Goal: Transaction & Acquisition: Purchase product/service

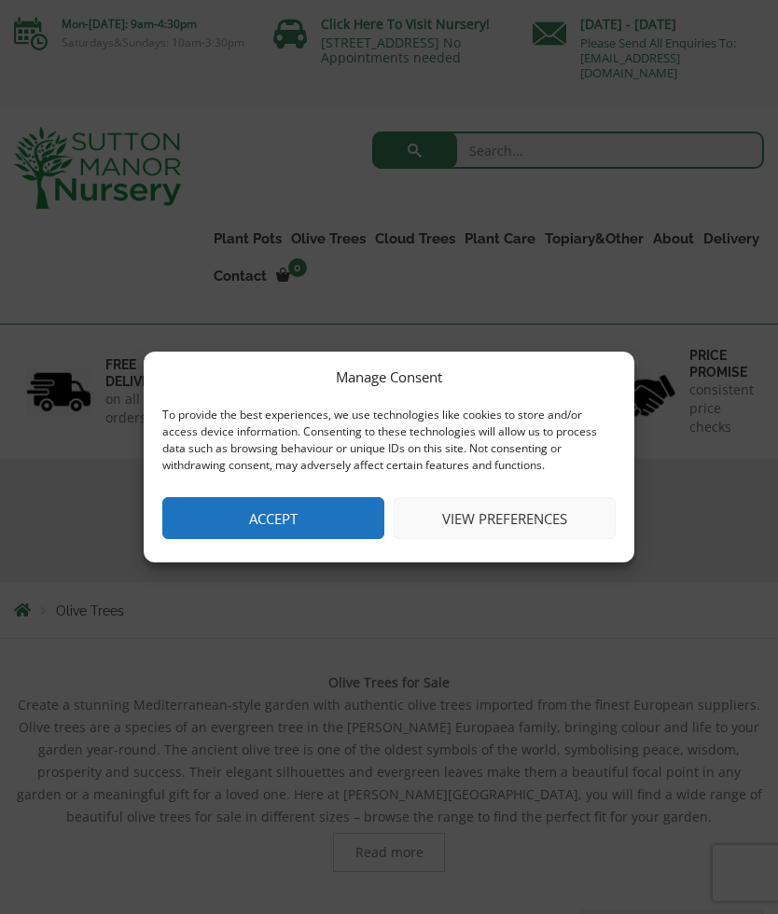
click at [507, 509] on button "View preferences" at bounding box center [505, 518] width 222 height 42
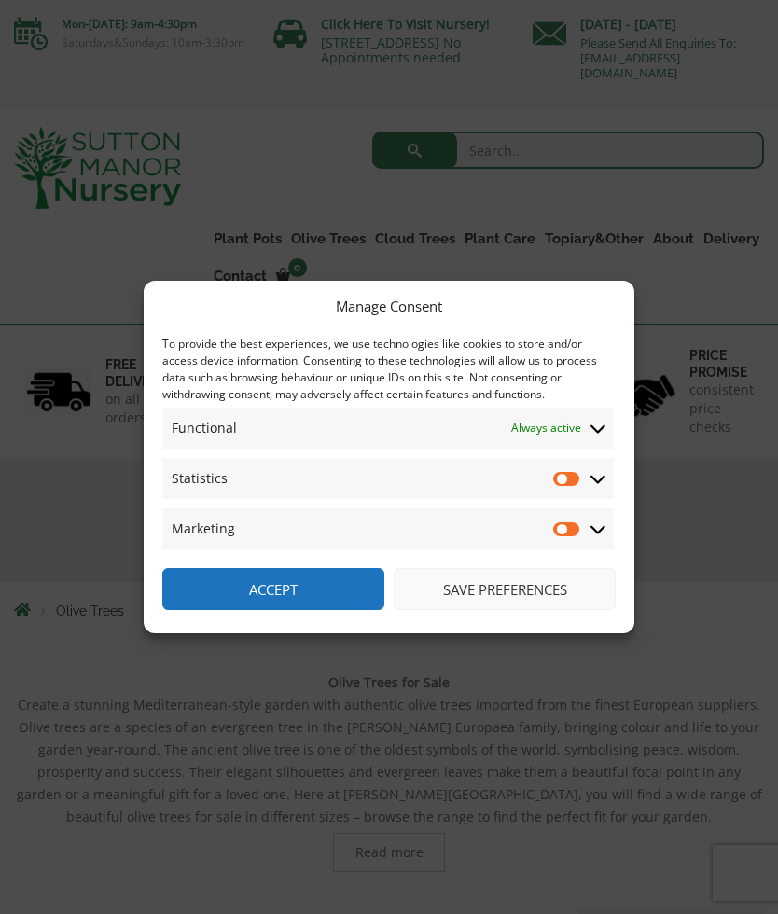
click at [502, 586] on button "Save preferences" at bounding box center [505, 589] width 222 height 42
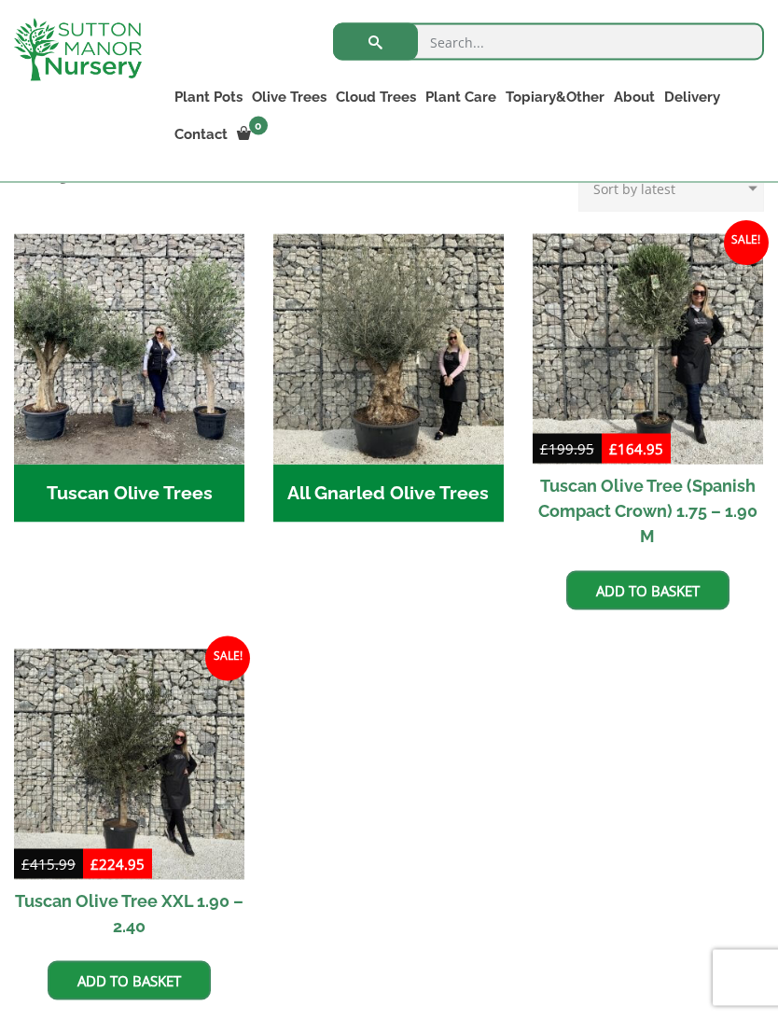
scroll to position [712, 0]
click at [397, 394] on img "Visit product category All Gnarled Olive Trees" at bounding box center [388, 348] width 230 height 230
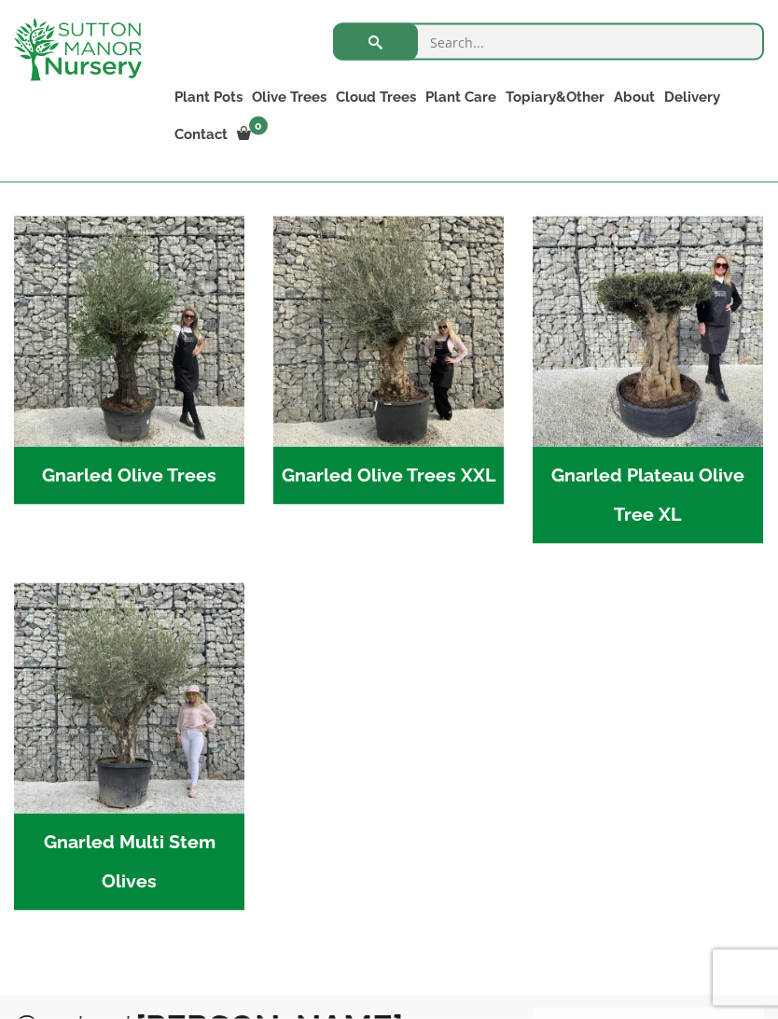
scroll to position [423, 0]
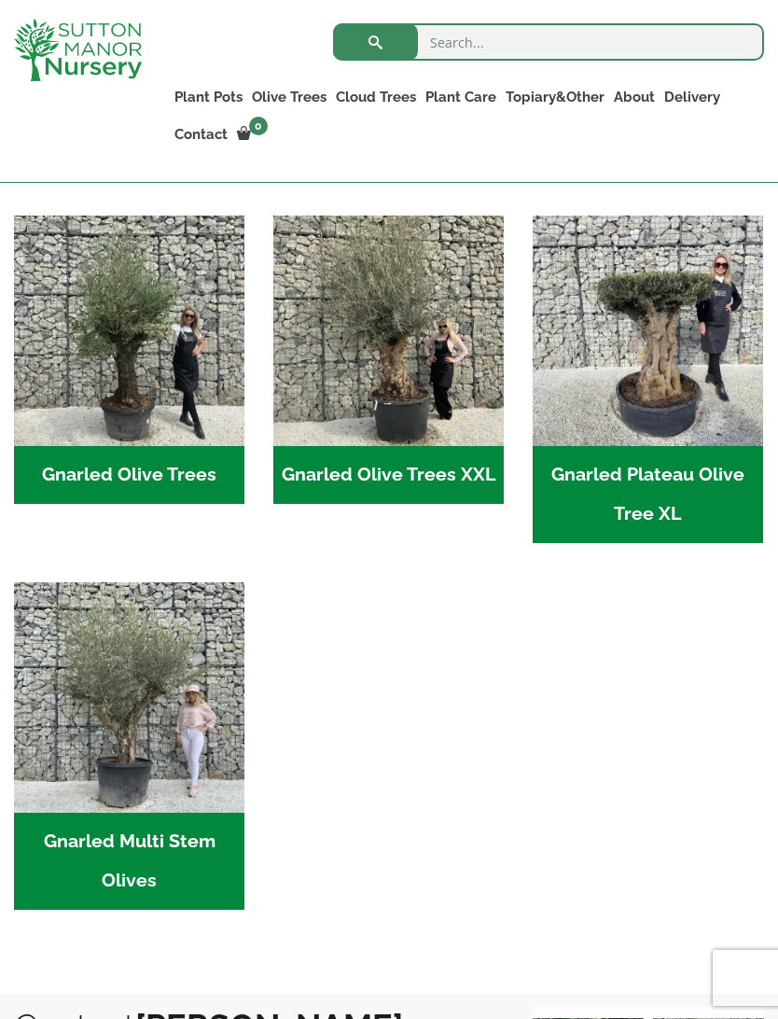
click at [404, 386] on img "Visit product category Gnarled Olive Trees XXL" at bounding box center [388, 330] width 230 height 230
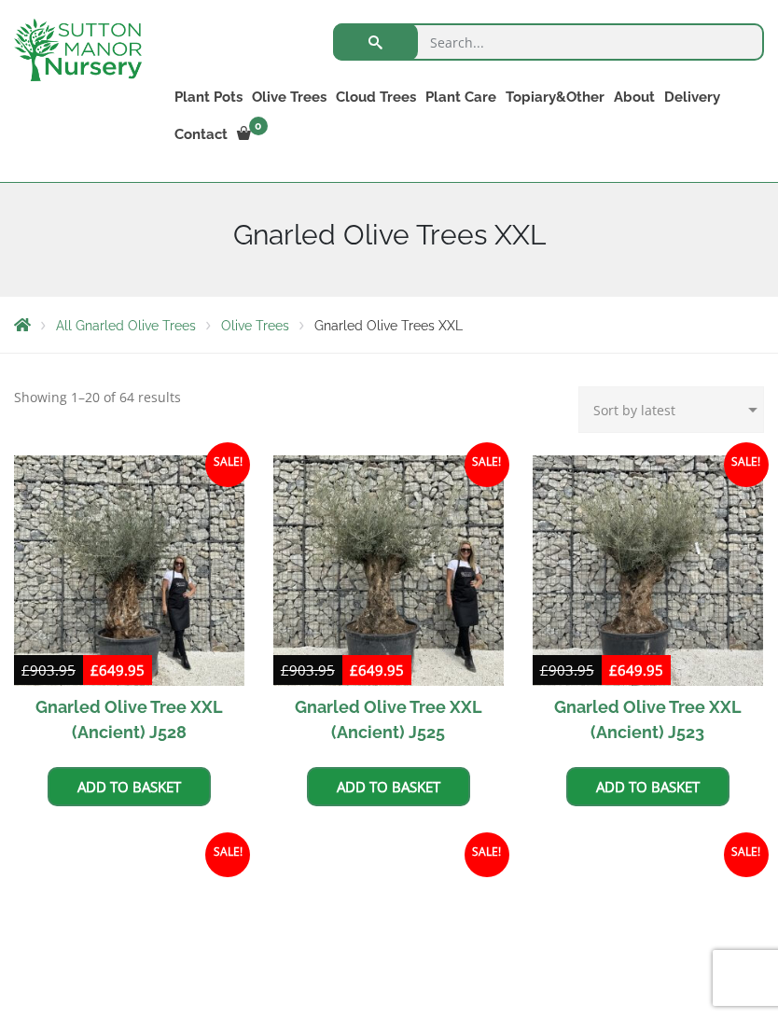
scroll to position [253, 0]
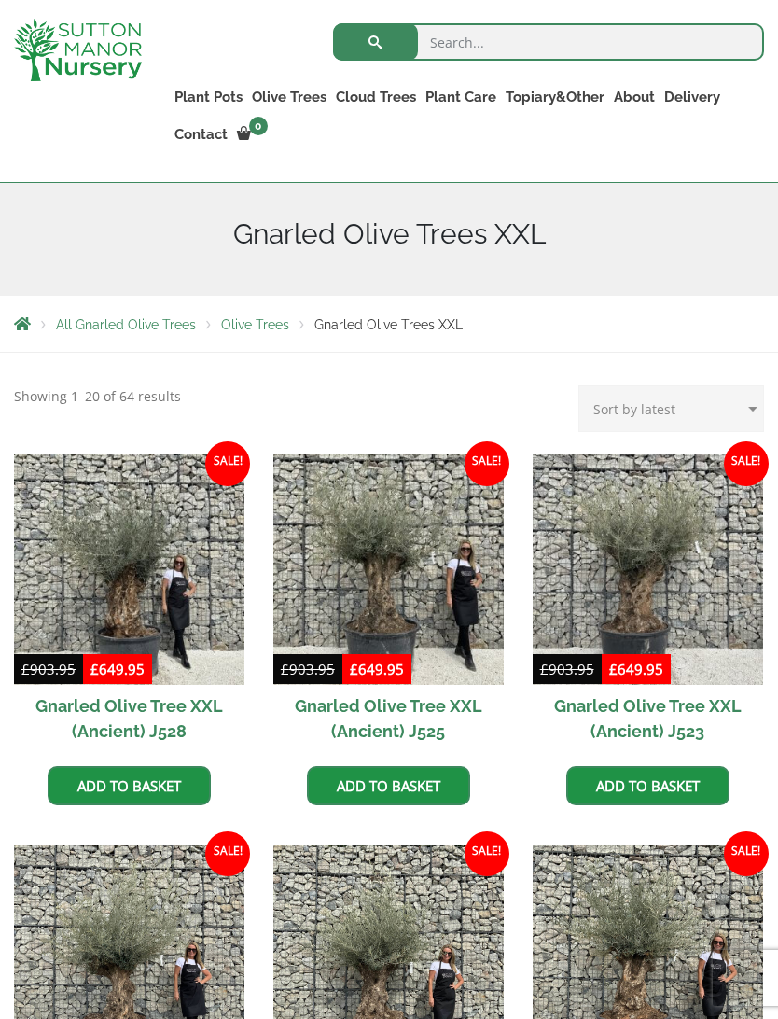
click at [131, 594] on img at bounding box center [129, 569] width 230 height 230
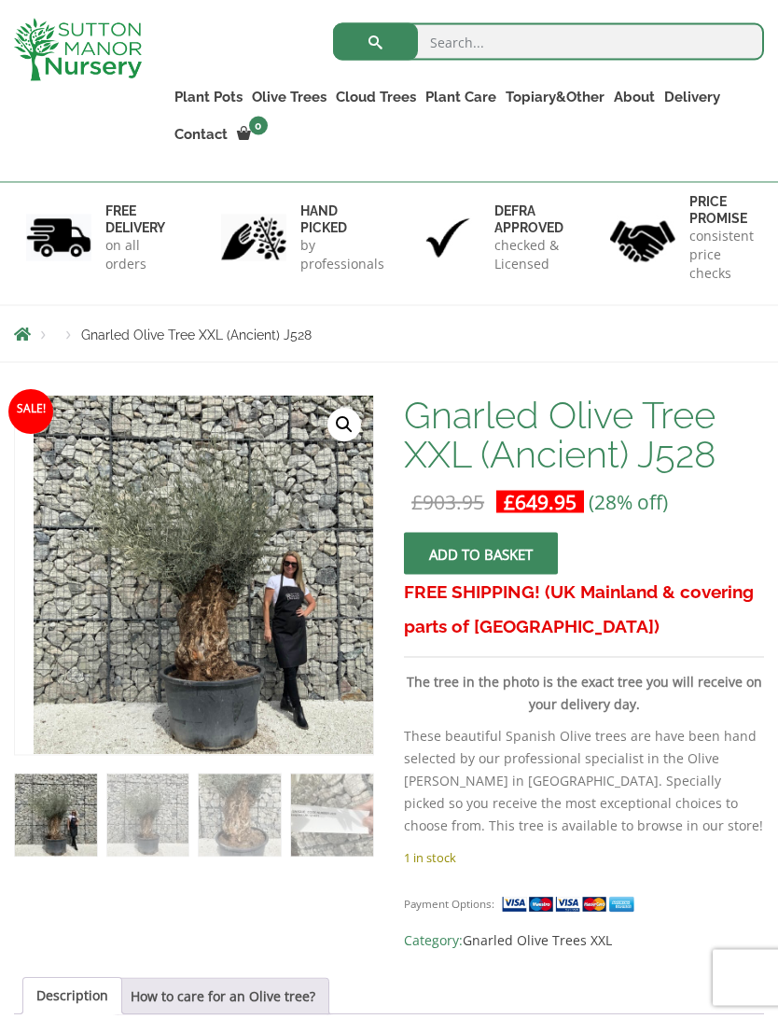
scroll to position [165, 0]
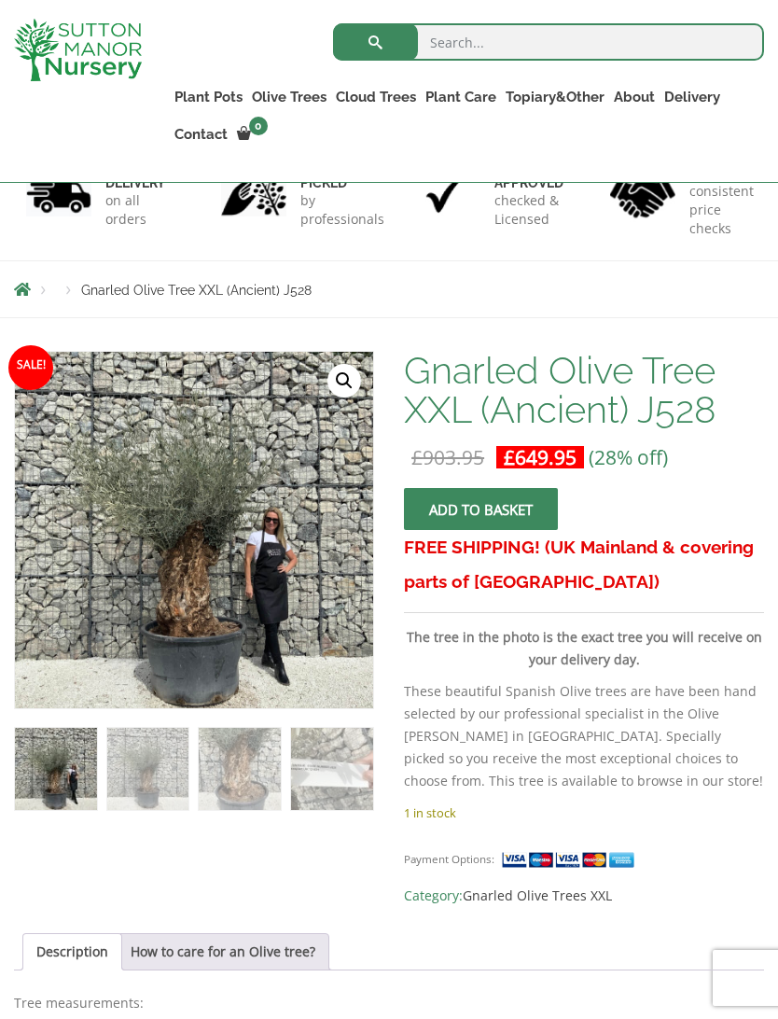
click at [339, 383] on link "🔍" at bounding box center [344, 381] width 34 height 34
click at [343, 365] on link "🔍" at bounding box center [344, 381] width 34 height 34
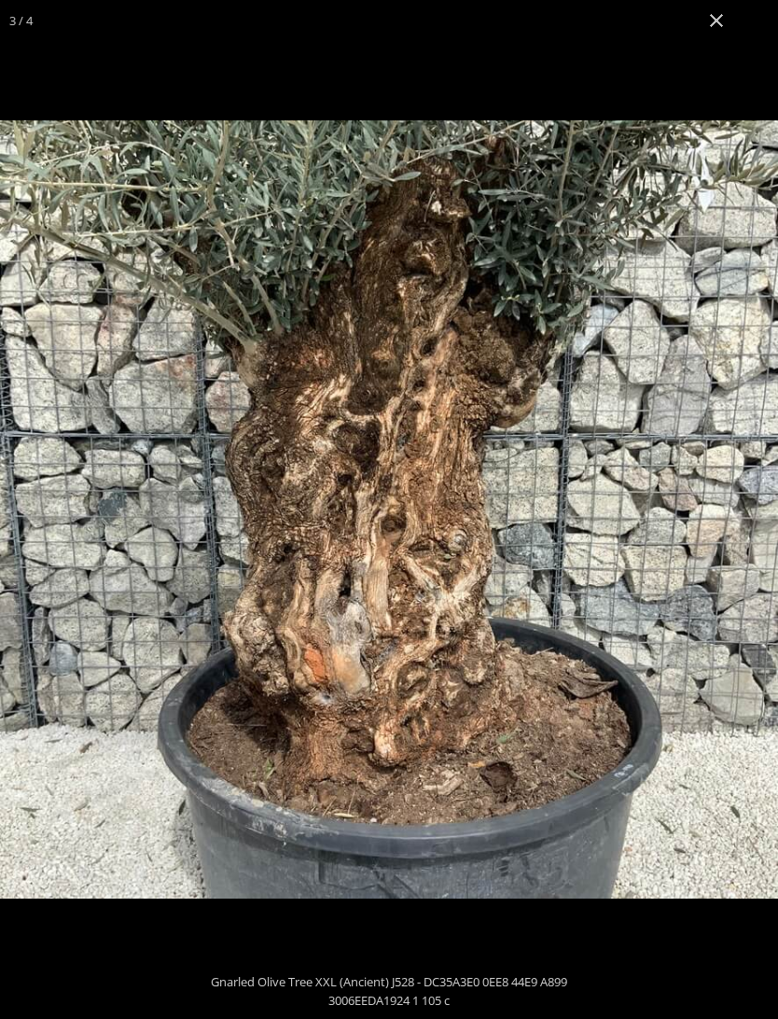
click at [715, 23] on button "Close (Esc)" at bounding box center [716, 20] width 41 height 41
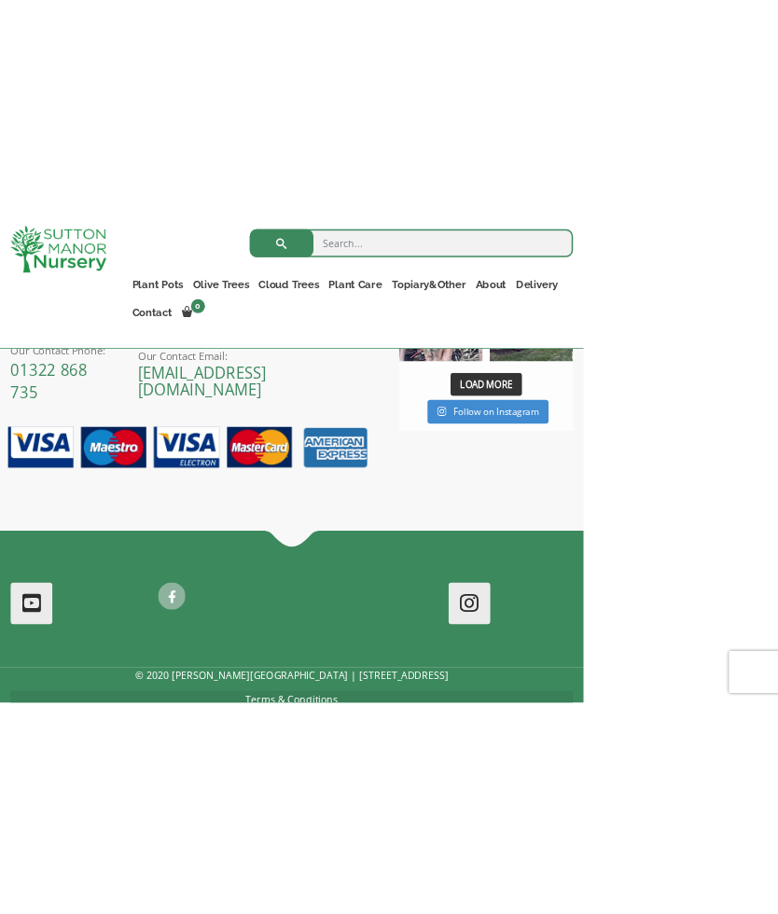
scroll to position [1843, 0]
